Goal: Task Accomplishment & Management: Use online tool/utility

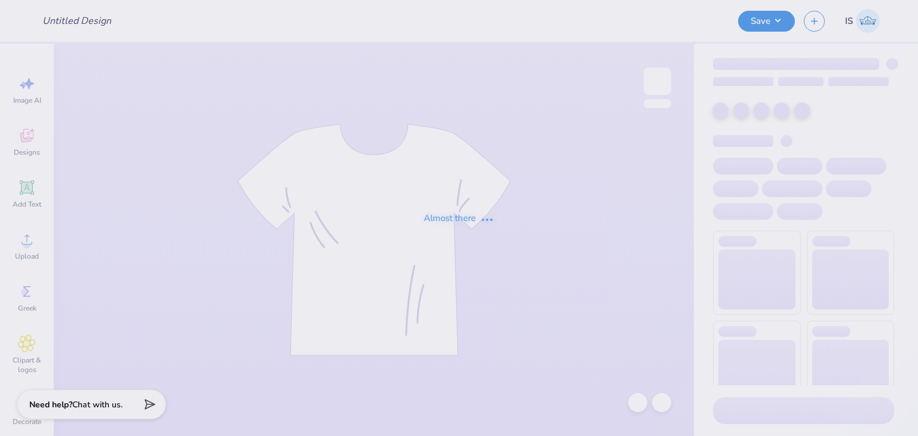
type input "Ivy and Elm Vintage Helmet Sweater"
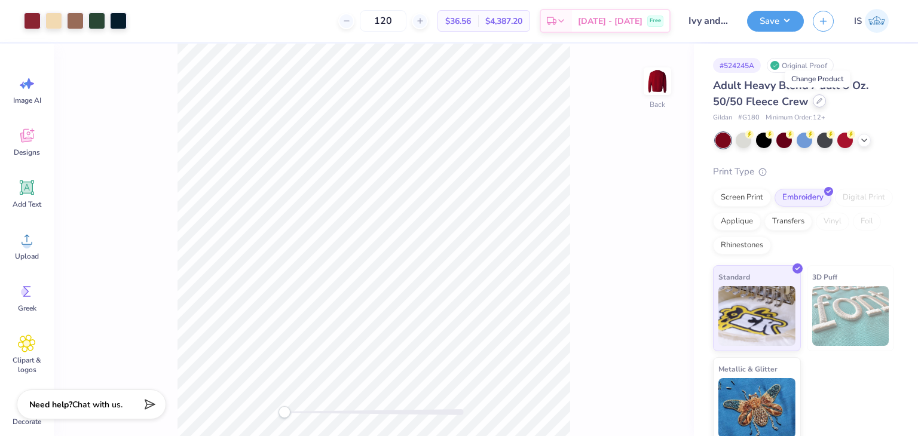
click at [822, 101] on div at bounding box center [819, 100] width 13 height 13
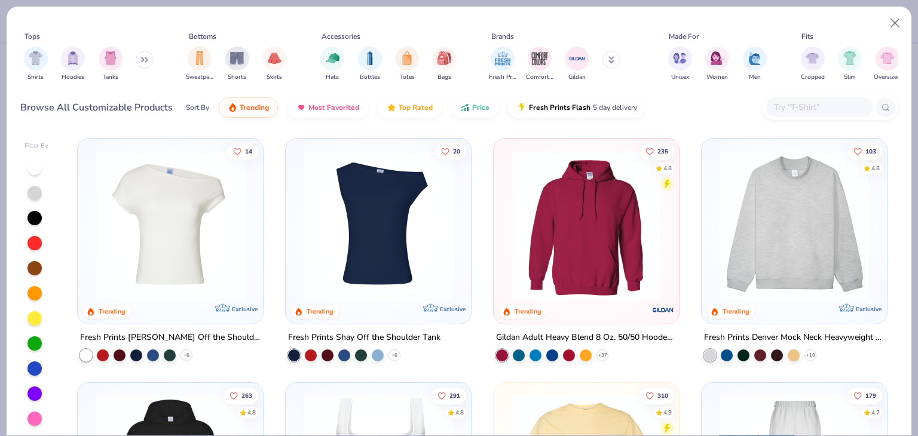
click at [793, 118] on div at bounding box center [831, 107] width 136 height 26
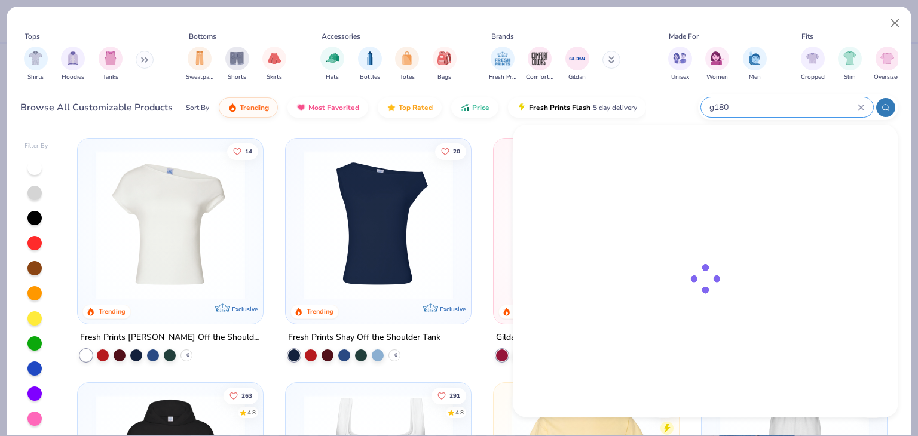
type input "g180"
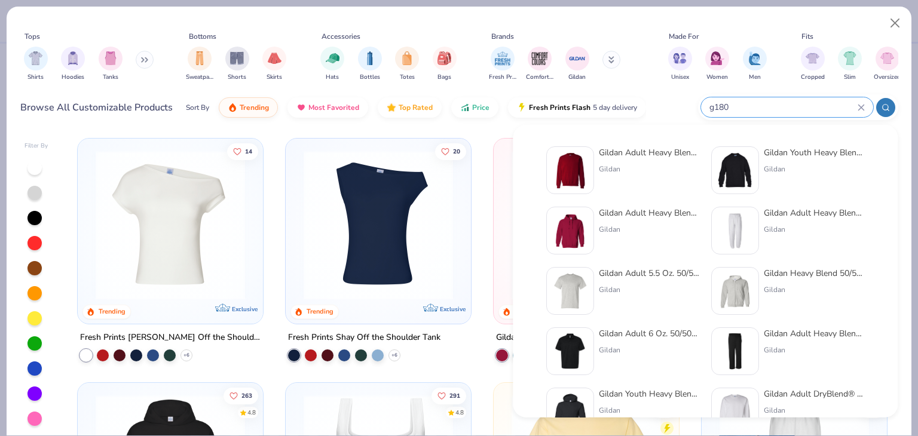
click at [654, 148] on div "Gildan Adult Heavy Blend Adult 8 Oz. 50/50 Fleece Crew" at bounding box center [649, 152] width 100 height 13
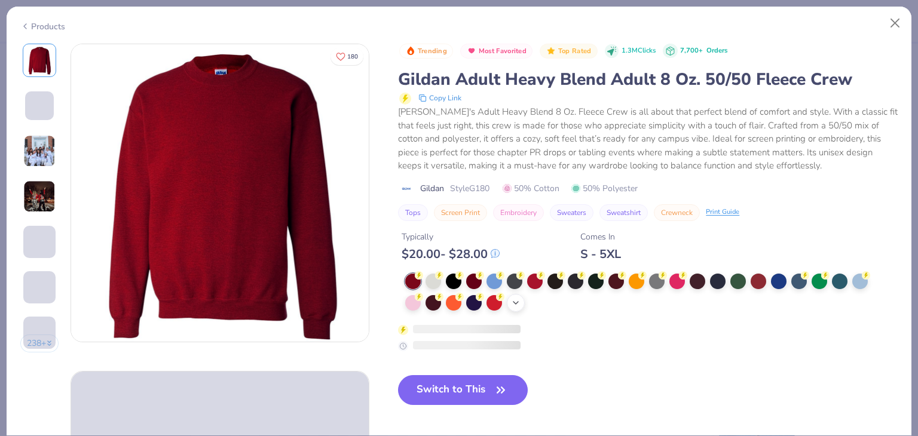
click at [512, 302] on icon at bounding box center [516, 303] width 10 height 10
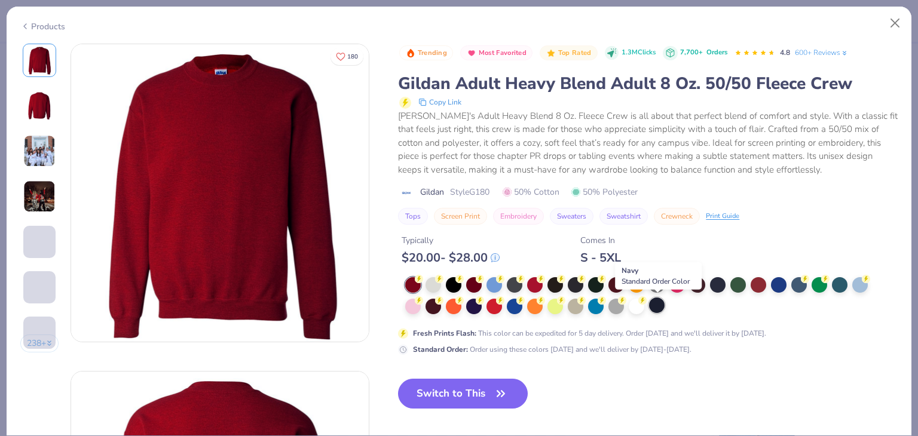
click at [656, 307] on div at bounding box center [657, 306] width 16 height 16
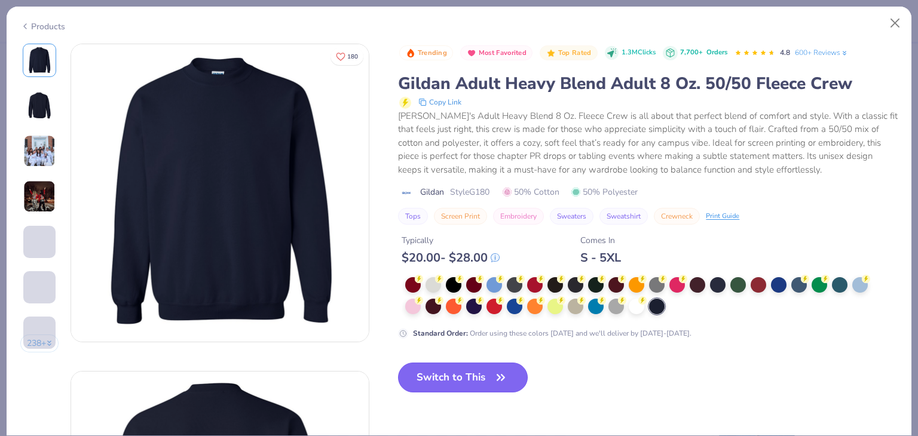
click at [510, 374] on button "Switch to This" at bounding box center [463, 378] width 130 height 30
click at [462, 376] on button "Switch to This" at bounding box center [463, 378] width 130 height 30
click at [461, 386] on button "Switch to This" at bounding box center [463, 378] width 130 height 30
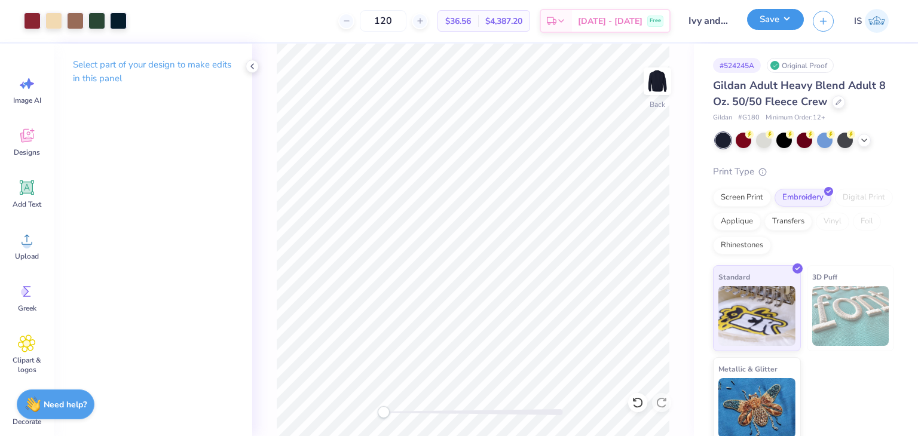
click at [779, 24] on button "Save" at bounding box center [775, 19] width 57 height 21
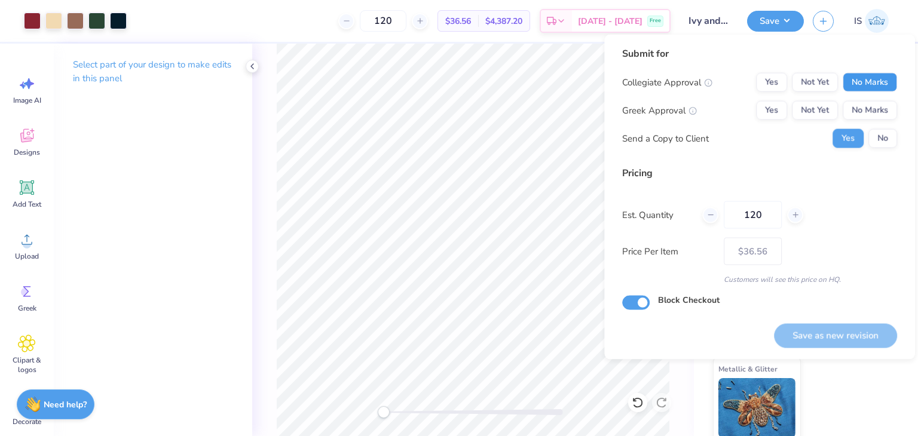
click at [885, 89] on button "No Marks" at bounding box center [870, 82] width 54 height 19
click at [880, 108] on button "No Marks" at bounding box center [870, 110] width 54 height 19
click at [813, 345] on button "Save as new revision" at bounding box center [835, 335] width 123 height 25
type input "$36.56"
